Goal: Transaction & Acquisition: Book appointment/travel/reservation

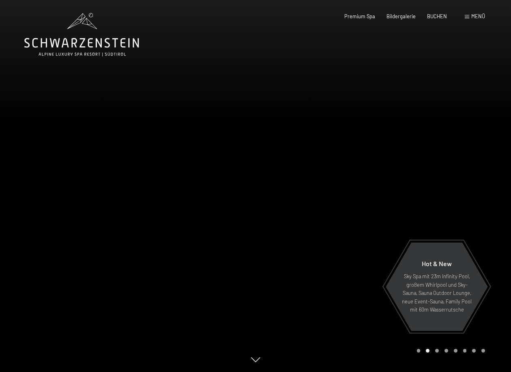
click at [476, 16] on span "Menü" at bounding box center [478, 16] width 14 height 6
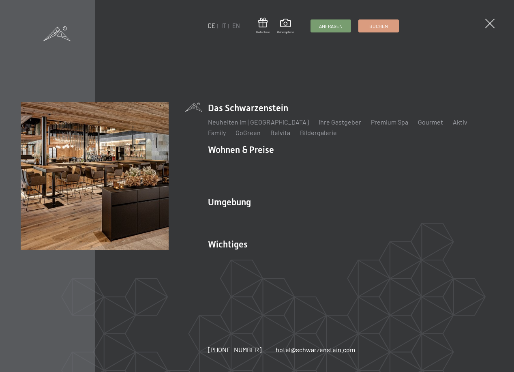
click at [226, 26] on link "IT" at bounding box center [223, 25] width 5 height 7
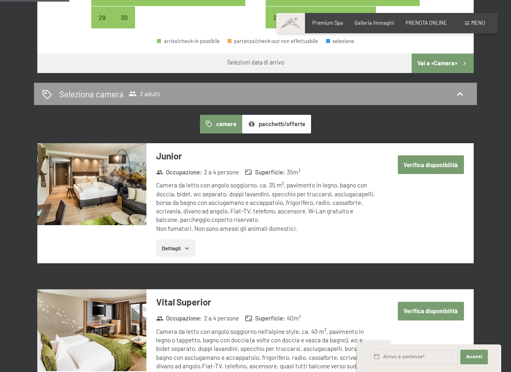
scroll to position [380, 0]
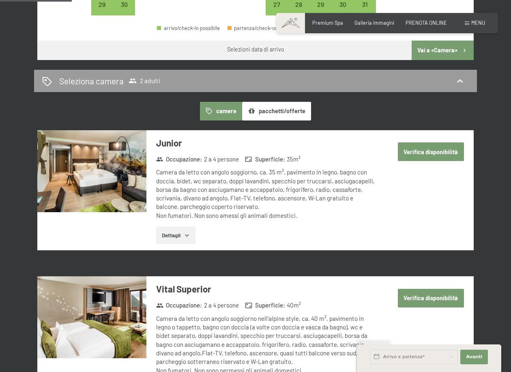
click at [190, 226] on button "Dettagli" at bounding box center [175, 235] width 39 height 18
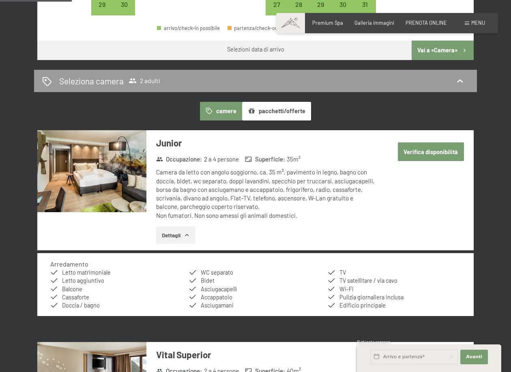
click at [190, 232] on icon "button" at bounding box center [187, 235] width 6 height 6
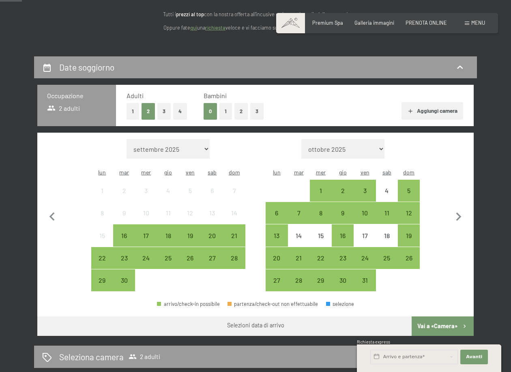
scroll to position [101, 0]
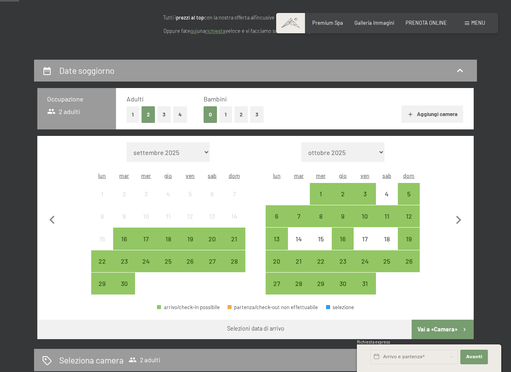
select select "2025-10-01"
select select "2025-11-01"
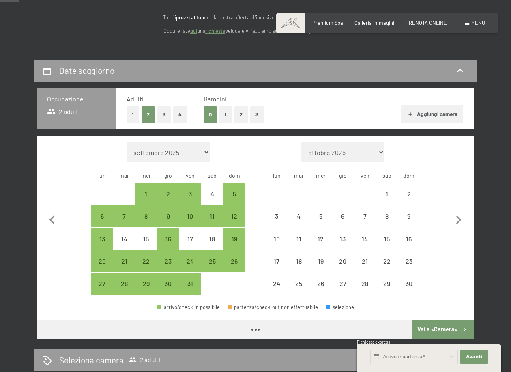
select select "2025-10-01"
select select "2025-11-01"
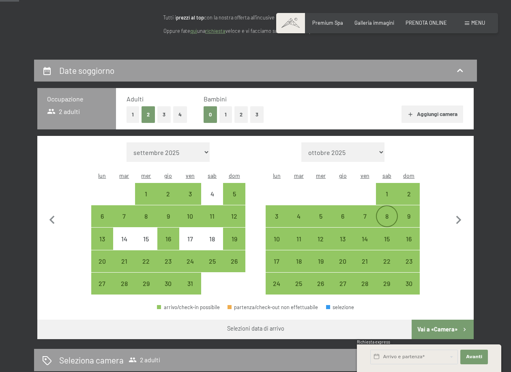
click at [365, 213] on div "7" at bounding box center [364, 223] width 20 height 20
select select "2025-10-01"
select select "2025-11-01"
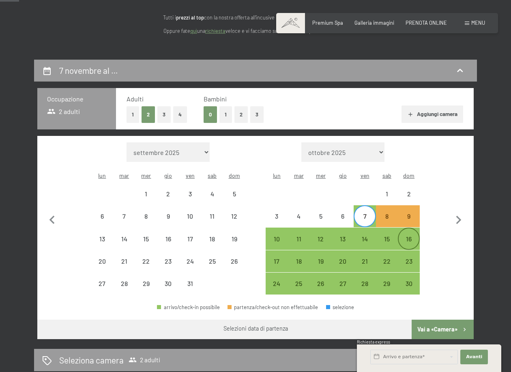
drag, startPoint x: 415, startPoint y: 204, endPoint x: 410, endPoint y: 220, distance: 16.5
click at [415, 213] on div "9" at bounding box center [409, 223] width 20 height 20
select select "2025-10-01"
select select "2025-11-01"
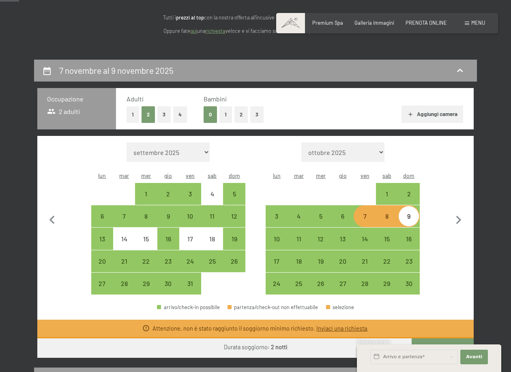
click at [446, 338] on button "Vai a «Camera»" at bounding box center [443, 347] width 62 height 19
select select "2025-10-01"
select select "2025-11-01"
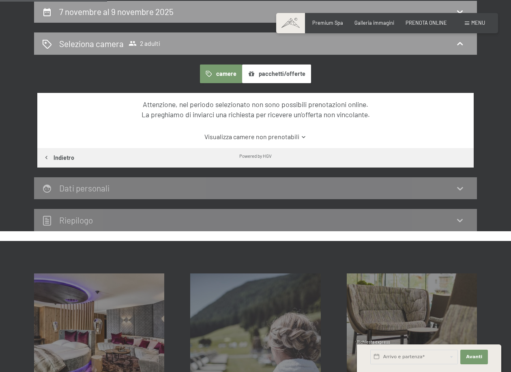
scroll to position [91, 0]
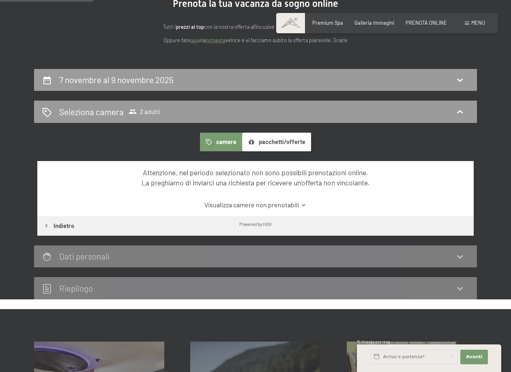
drag, startPoint x: 225, startPoint y: 142, endPoint x: 228, endPoint y: 145, distance: 4.4
click at [225, 142] on button "camere" at bounding box center [221, 142] width 42 height 19
drag, startPoint x: 215, startPoint y: 139, endPoint x: 209, endPoint y: 136, distance: 6.2
click at [215, 139] on button "camere" at bounding box center [221, 142] width 42 height 19
click at [147, 112] on span "2 adulti" at bounding box center [145, 111] width 32 height 8
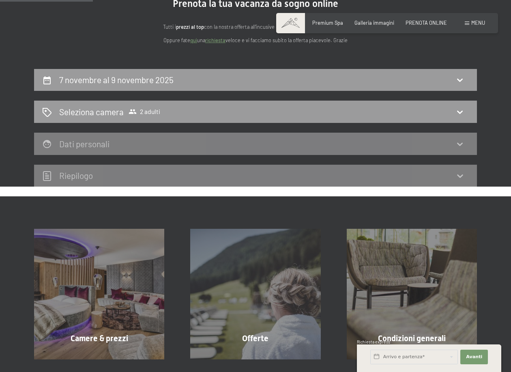
drag, startPoint x: 127, startPoint y: 70, endPoint x: 130, endPoint y: 75, distance: 5.6
click at [127, 70] on div "7 novembre al 9 novembre 2025" at bounding box center [255, 80] width 443 height 22
select select "2025-10-01"
select select "2025-11-01"
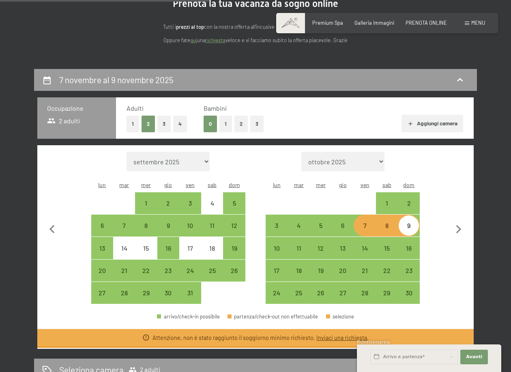
scroll to position [159, 0]
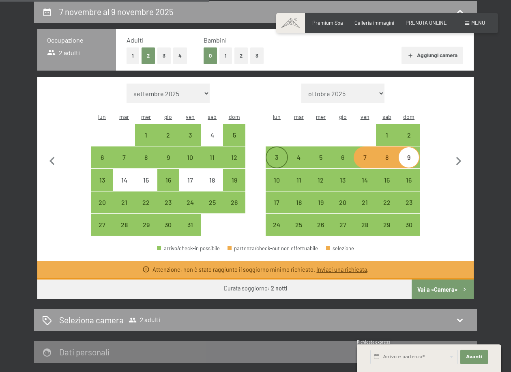
click at [275, 154] on div "3" at bounding box center [276, 164] width 20 height 20
select select "2025-10-01"
select select "2025-11-01"
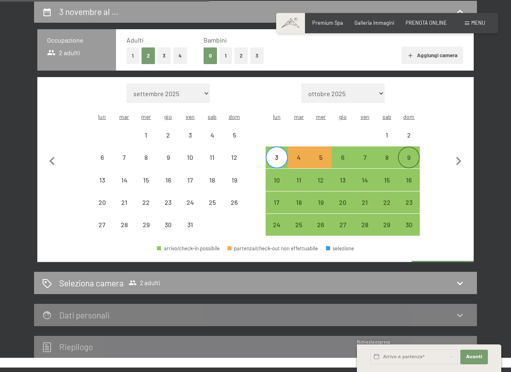
click at [412, 154] on div "9" at bounding box center [409, 164] width 20 height 20
select select "2025-10-01"
select select "2025-11-01"
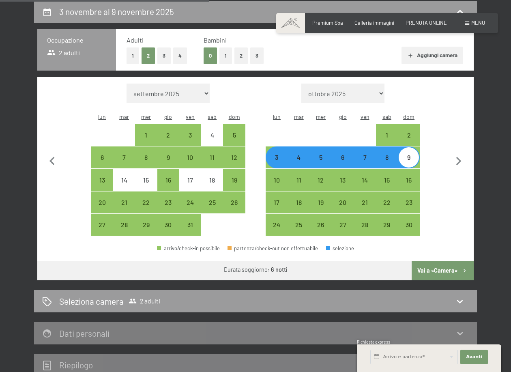
click at [443, 262] on button "Vai a «Camera»" at bounding box center [443, 270] width 62 height 19
select select "2025-10-01"
select select "2025-11-01"
